Goal: Find specific page/section: Find specific page/section

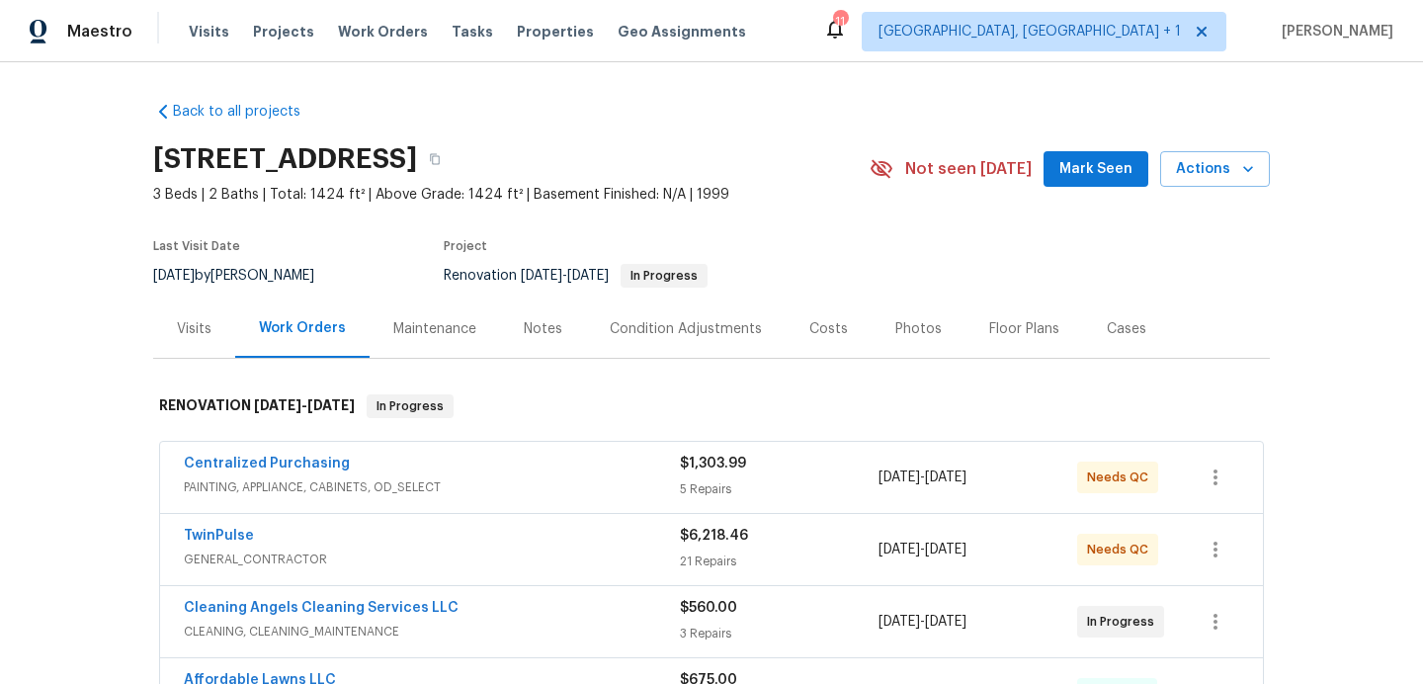
click at [889, 304] on div "Photos" at bounding box center [919, 328] width 94 height 58
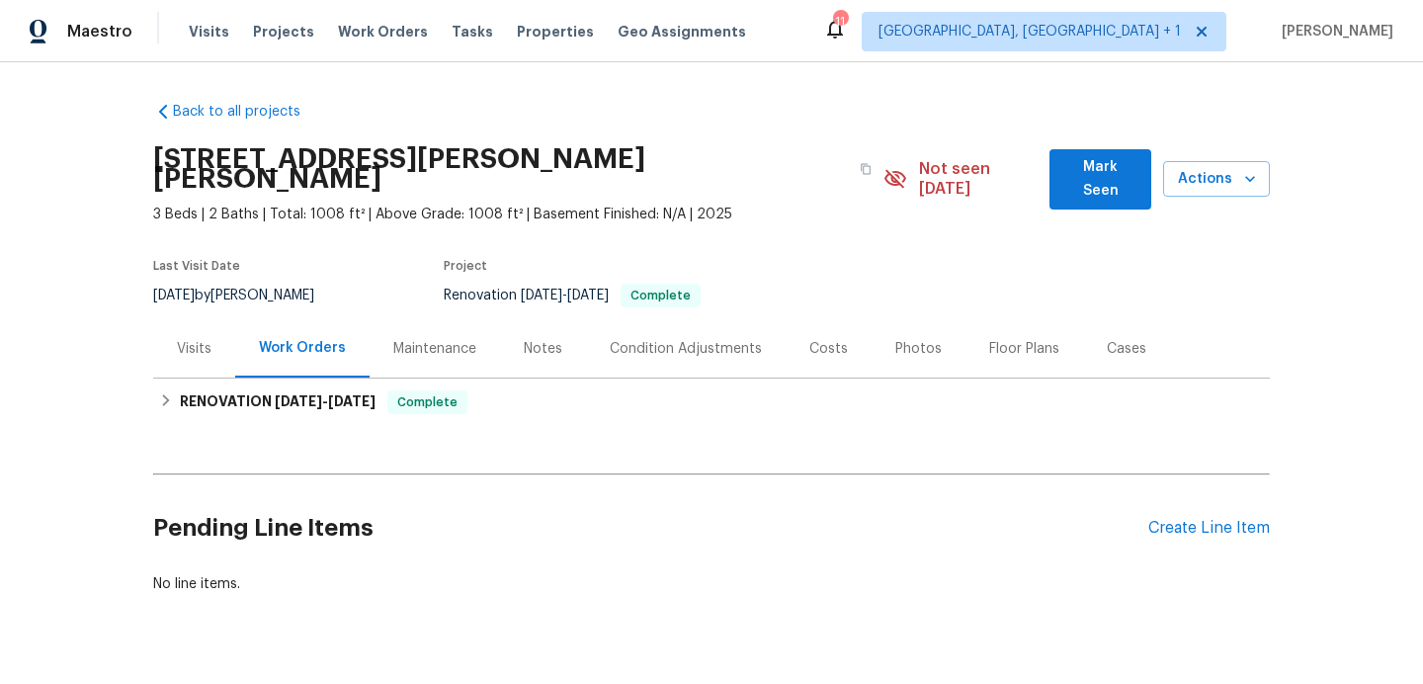
click at [877, 341] on div "Photos" at bounding box center [919, 348] width 94 height 58
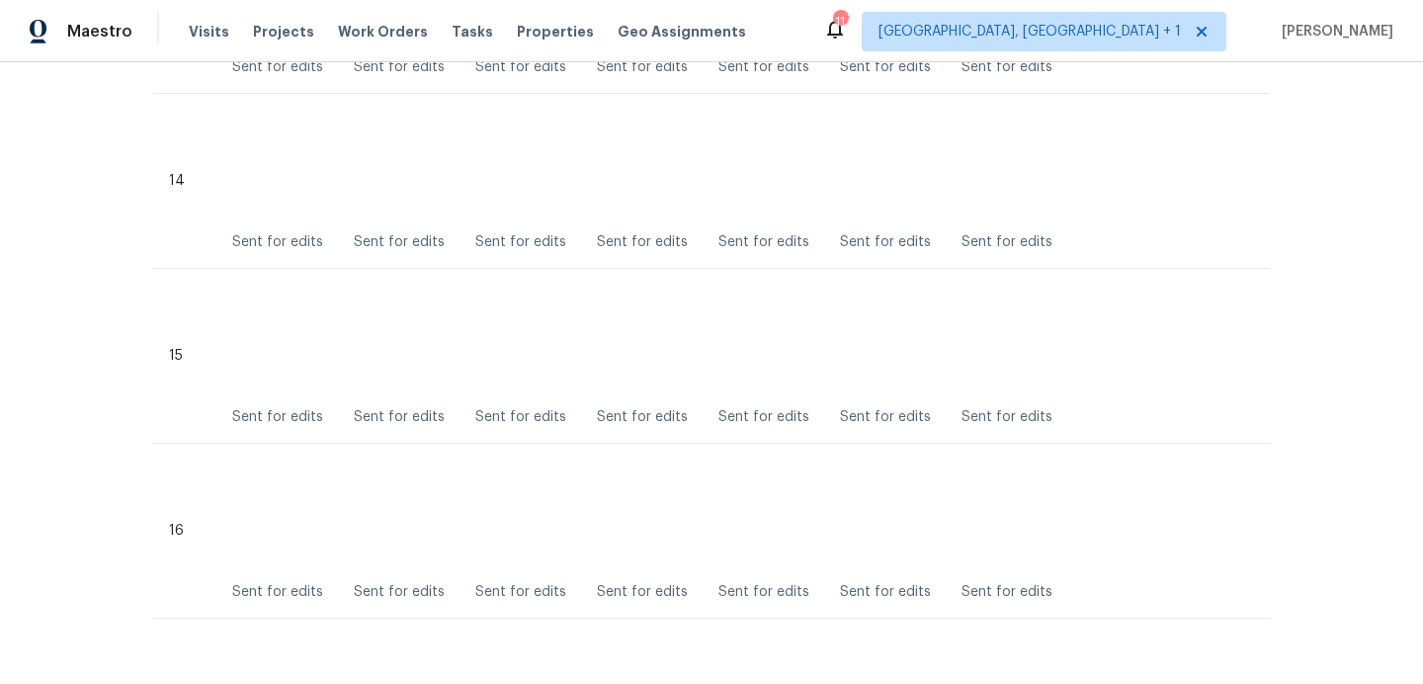
scroll to position [2954, 0]
